Goal: Task Accomplishment & Management: Complete application form

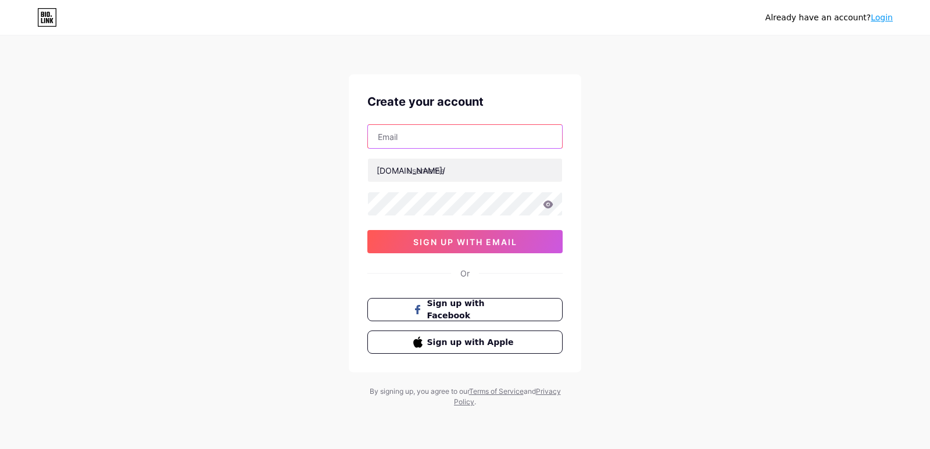
click at [481, 136] on input "text" at bounding box center [465, 136] width 194 height 23
paste input "[EMAIL_ADDRESS][DOMAIN_NAME]"
type input "[EMAIL_ADDRESS][DOMAIN_NAME]"
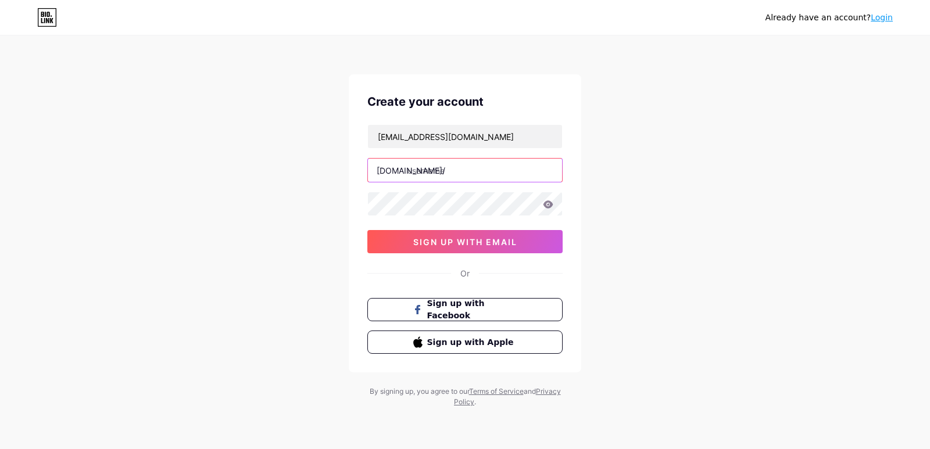
click at [451, 169] on input "text" at bounding box center [465, 170] width 194 height 23
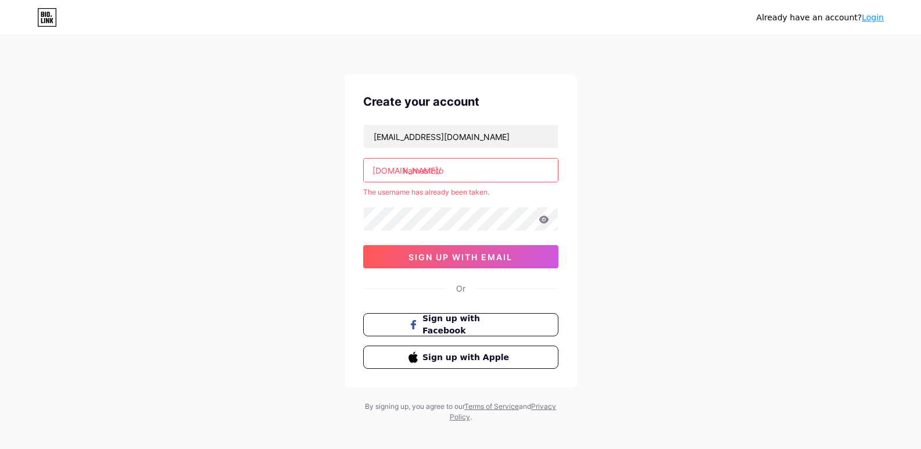
click at [429, 170] on input "kamustoto" at bounding box center [461, 170] width 194 height 23
click at [428, 171] on input "papuwa4d" at bounding box center [461, 170] width 194 height 23
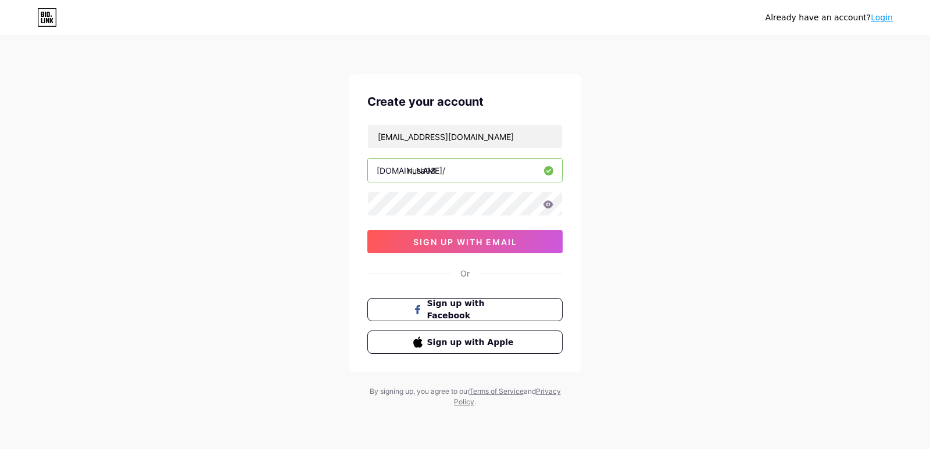
click at [453, 173] on input "nusa98" at bounding box center [465, 170] width 194 height 23
type input "wuling388"
click at [661, 187] on div "Already have an account? Login Create your account [EMAIL_ADDRESS][DOMAIN_NAME]…" at bounding box center [465, 222] width 930 height 445
click at [483, 241] on span "sign up with email" at bounding box center [465, 242] width 104 height 10
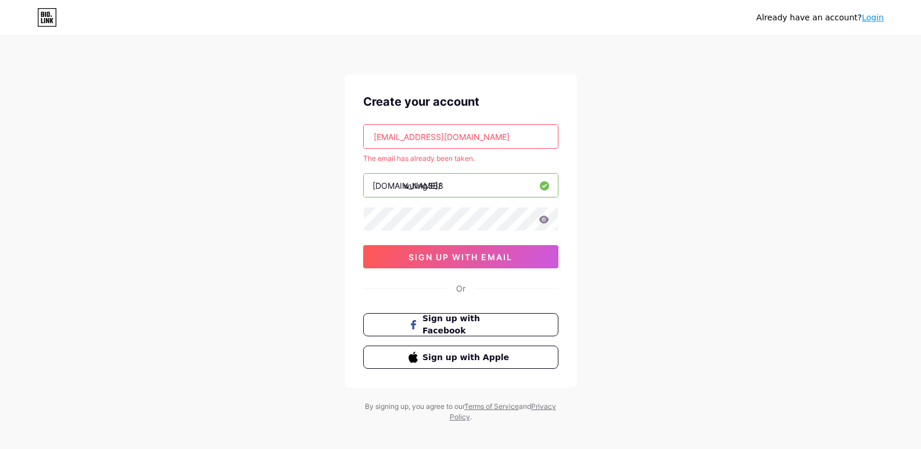
click at [492, 136] on input "[EMAIL_ADDRESS][DOMAIN_NAME]" at bounding box center [461, 136] width 194 height 23
paste input "cinthyawijaya92"
type input "[EMAIL_ADDRESS][DOMAIN_NAME]"
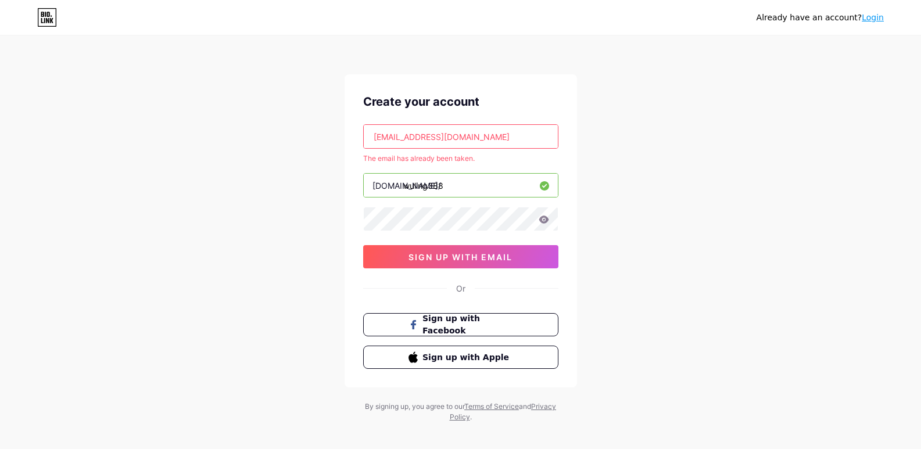
click at [630, 188] on div "Already have an account? Login Create your account [EMAIL_ADDRESS][DOMAIN_NAME]…" at bounding box center [460, 230] width 921 height 460
click at [456, 259] on span "sign up with email" at bounding box center [461, 257] width 104 height 10
